Goal: Information Seeking & Learning: Learn about a topic

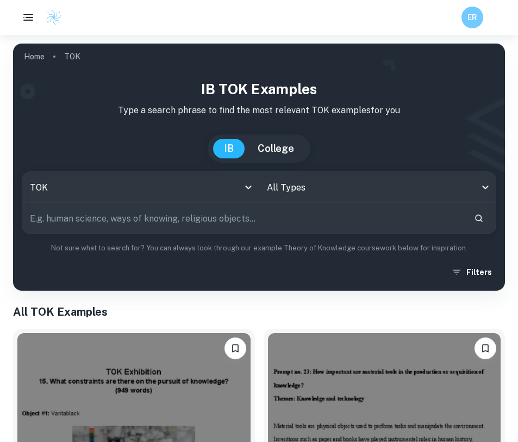
click at [34, 15] on icon "button" at bounding box center [28, 17] width 13 height 13
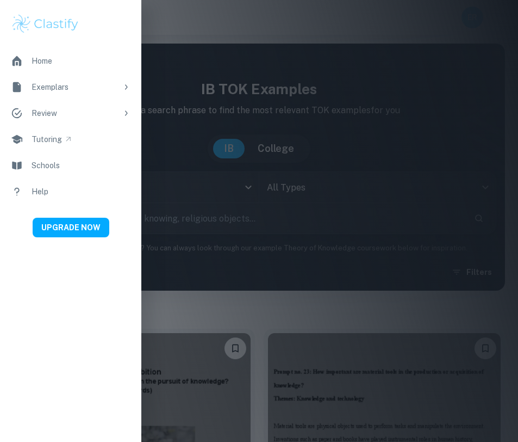
click at [61, 84] on div "Exemplars" at bounding box center [75, 87] width 86 height 12
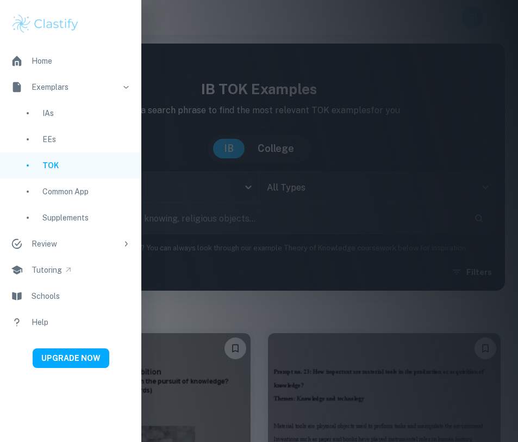
click at [55, 113] on div "IAs" at bounding box center [86, 113] width 88 height 12
type input "ia"
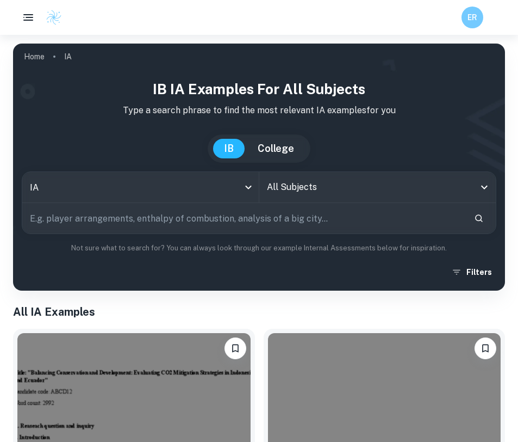
click at [297, 194] on input "All Subjects" at bounding box center [369, 187] width 211 height 21
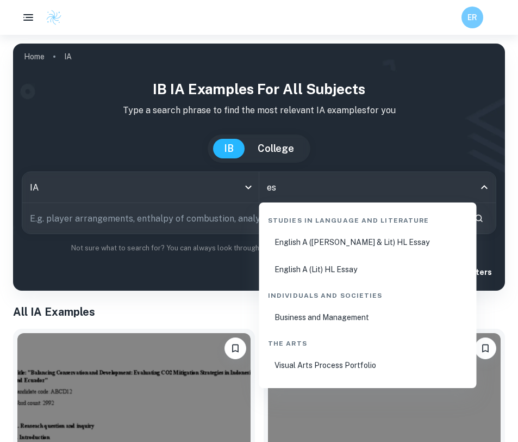
type input "e"
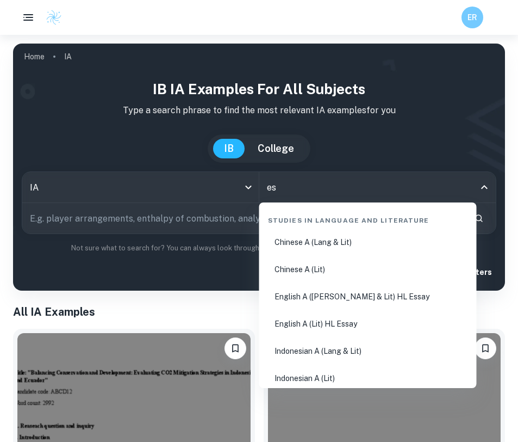
type input "e"
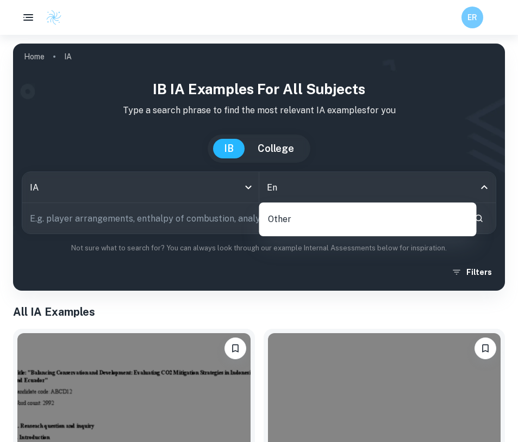
type input "E"
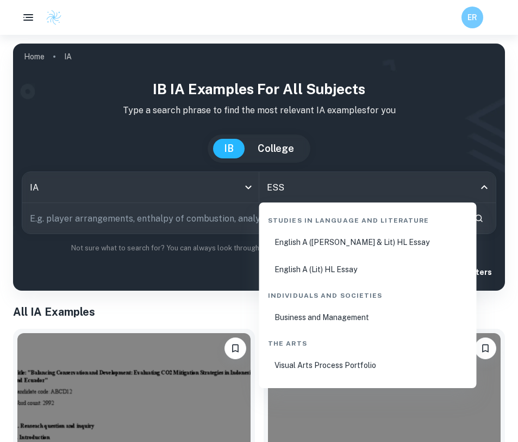
type input "ESS"
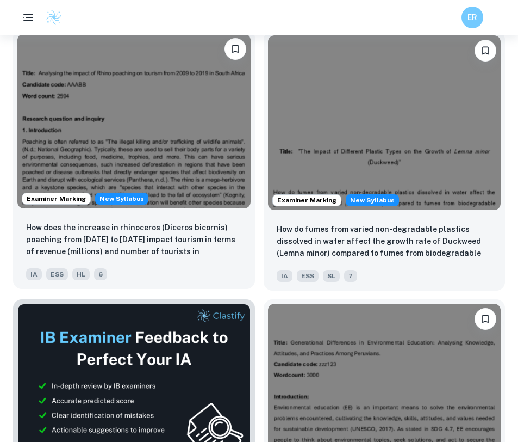
scroll to position [492, 0]
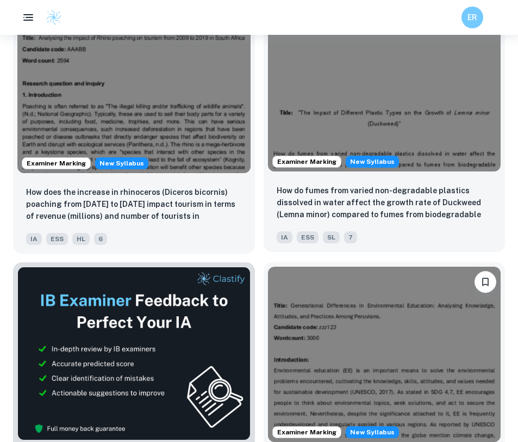
click at [329, 183] on div "How do fumes from varied non-degradable plastics dissolved in water affect the …" at bounding box center [385, 214] width 242 height 76
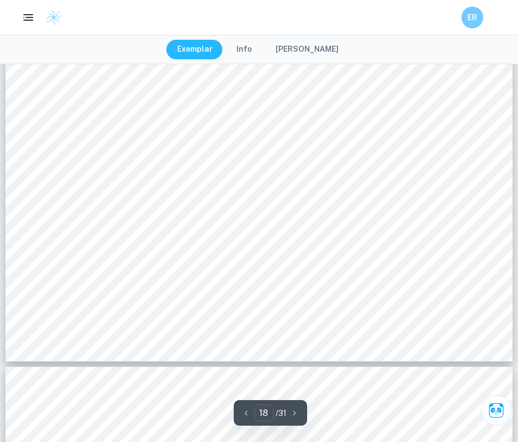
type input "19"
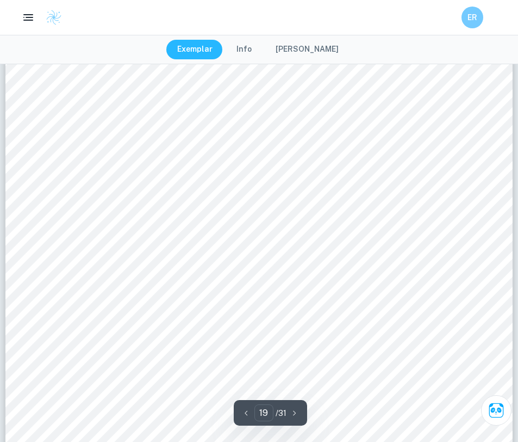
scroll to position [12310, 0]
click at [199, 371] on div at bounding box center [259, 365] width 388 height 19
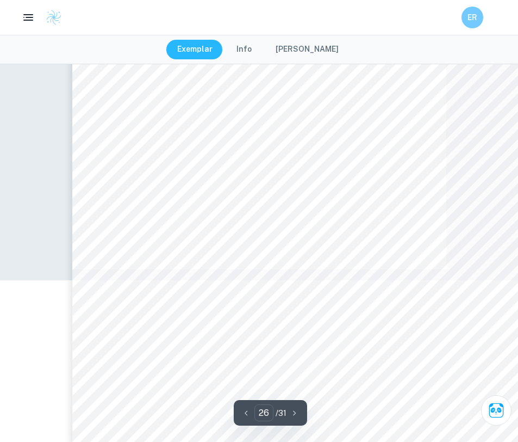
scroll to position [12450, 0]
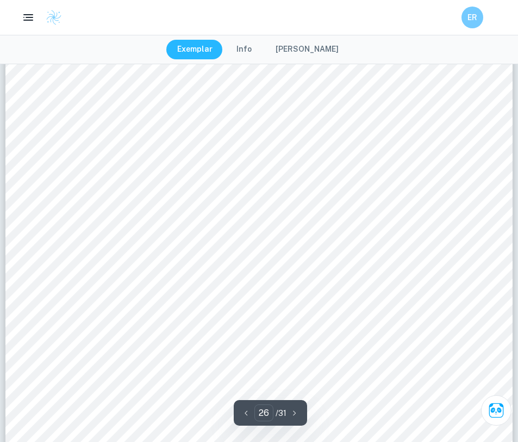
type input "25"
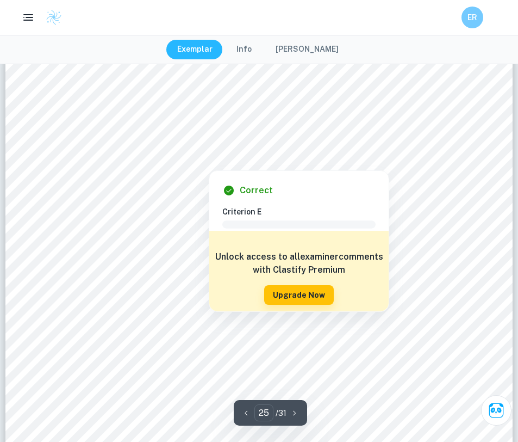
scroll to position [16065, 0]
